Goal: Task Accomplishment & Management: Use online tool/utility

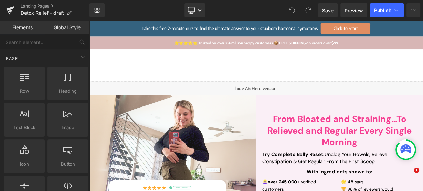
drag, startPoint x: 89, startPoint y: 21, endPoint x: 437, endPoint y: 71, distance: 351.2
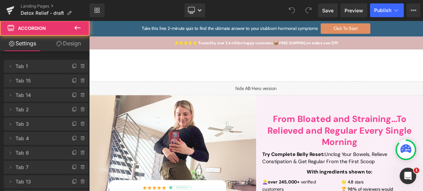
scroll to position [5368, 0]
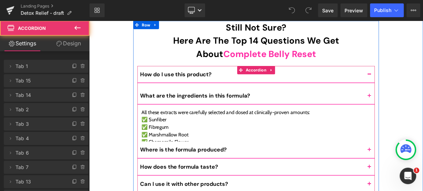
scroll to position [5338, 0]
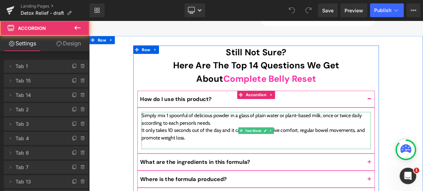
click at [206, 153] on p "It only takes 10 seconds out of the day and it can provide digestive comfort, r…" at bounding box center [298, 162] width 286 height 19
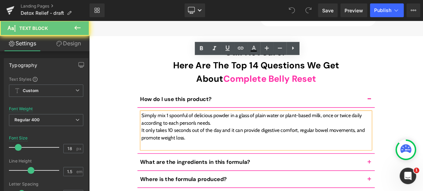
click at [205, 172] on p at bounding box center [298, 176] width 286 height 9
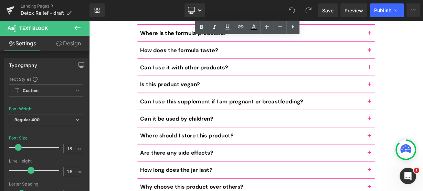
scroll to position [5530, 0]
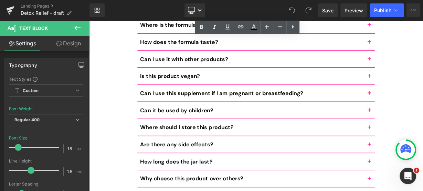
drag, startPoint x: 439, startPoint y: 171, endPoint x: 413, endPoint y: 166, distance: 26.7
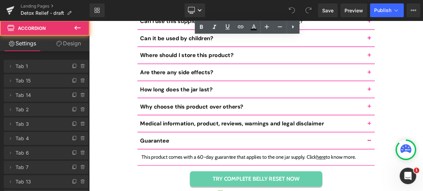
scroll to position [5546, 0]
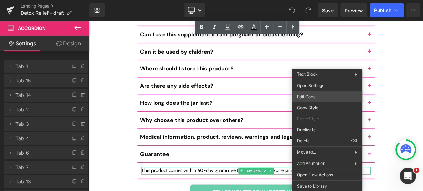
click at [311, 0] on div "You are previewing how the will restyle your page. You can not edit Elements in…" at bounding box center [211, 0] width 423 height 0
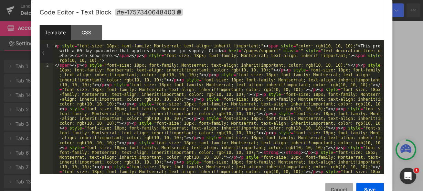
click at [335, 189] on button "Cancel" at bounding box center [339, 190] width 28 height 14
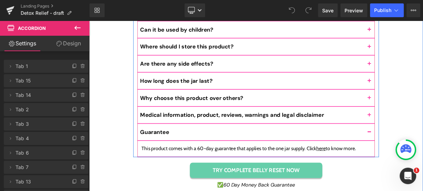
scroll to position [5601, 0]
